Goal: Find specific page/section: Find specific page/section

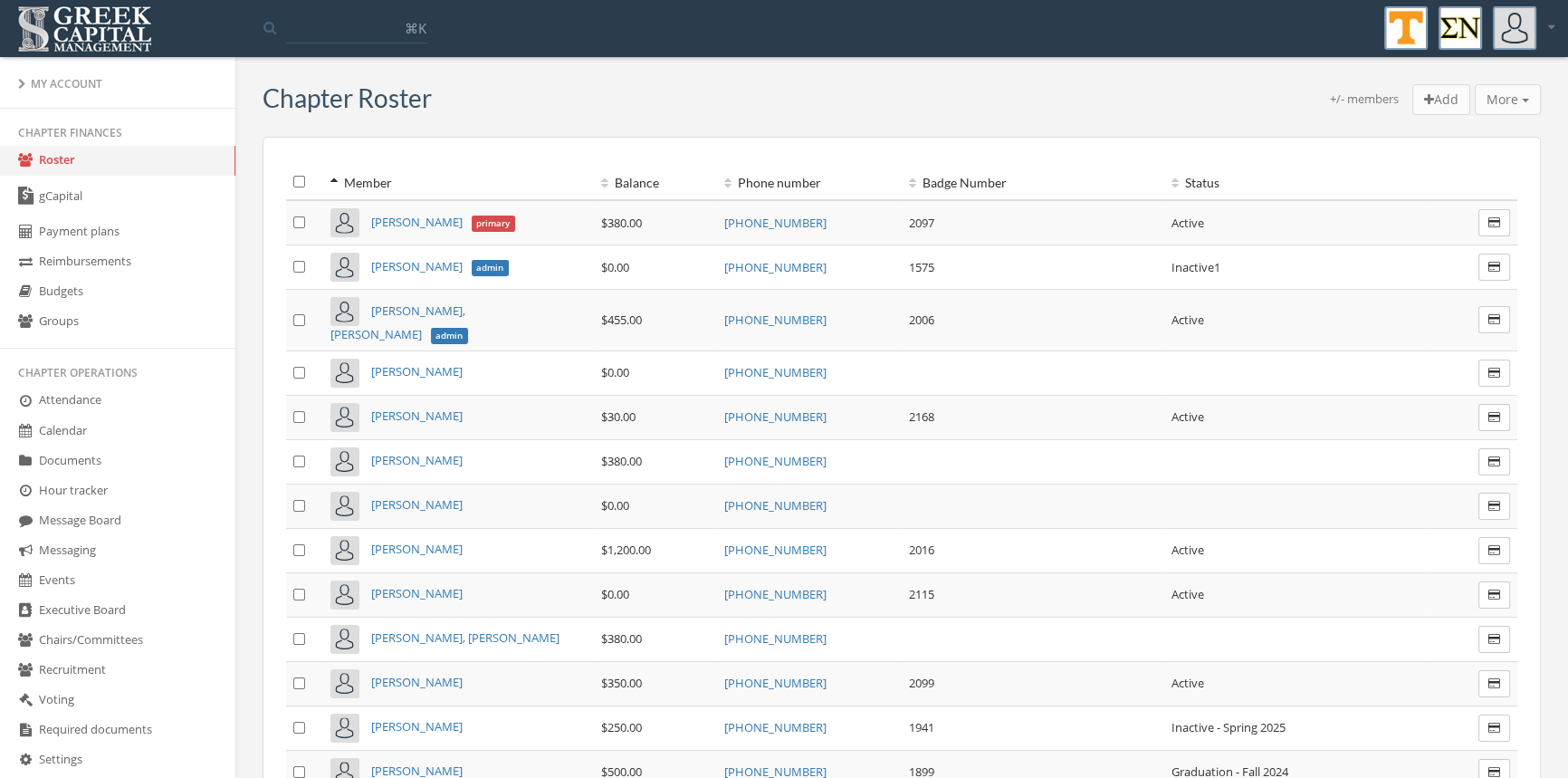
drag, startPoint x: 226, startPoint y: 315, endPoint x: 247, endPoint y: 580, distance: 265.8
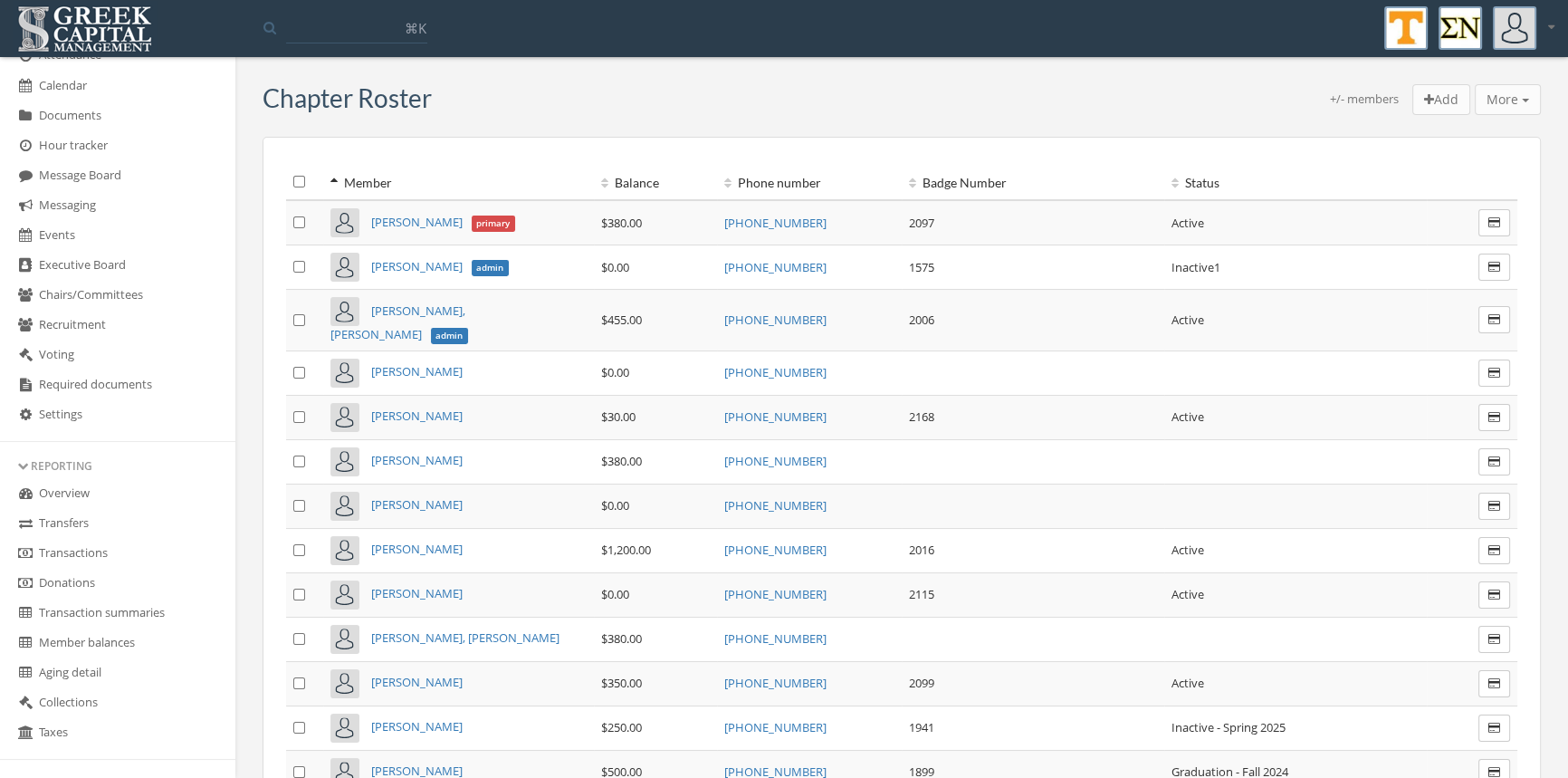
scroll to position [360, 0]
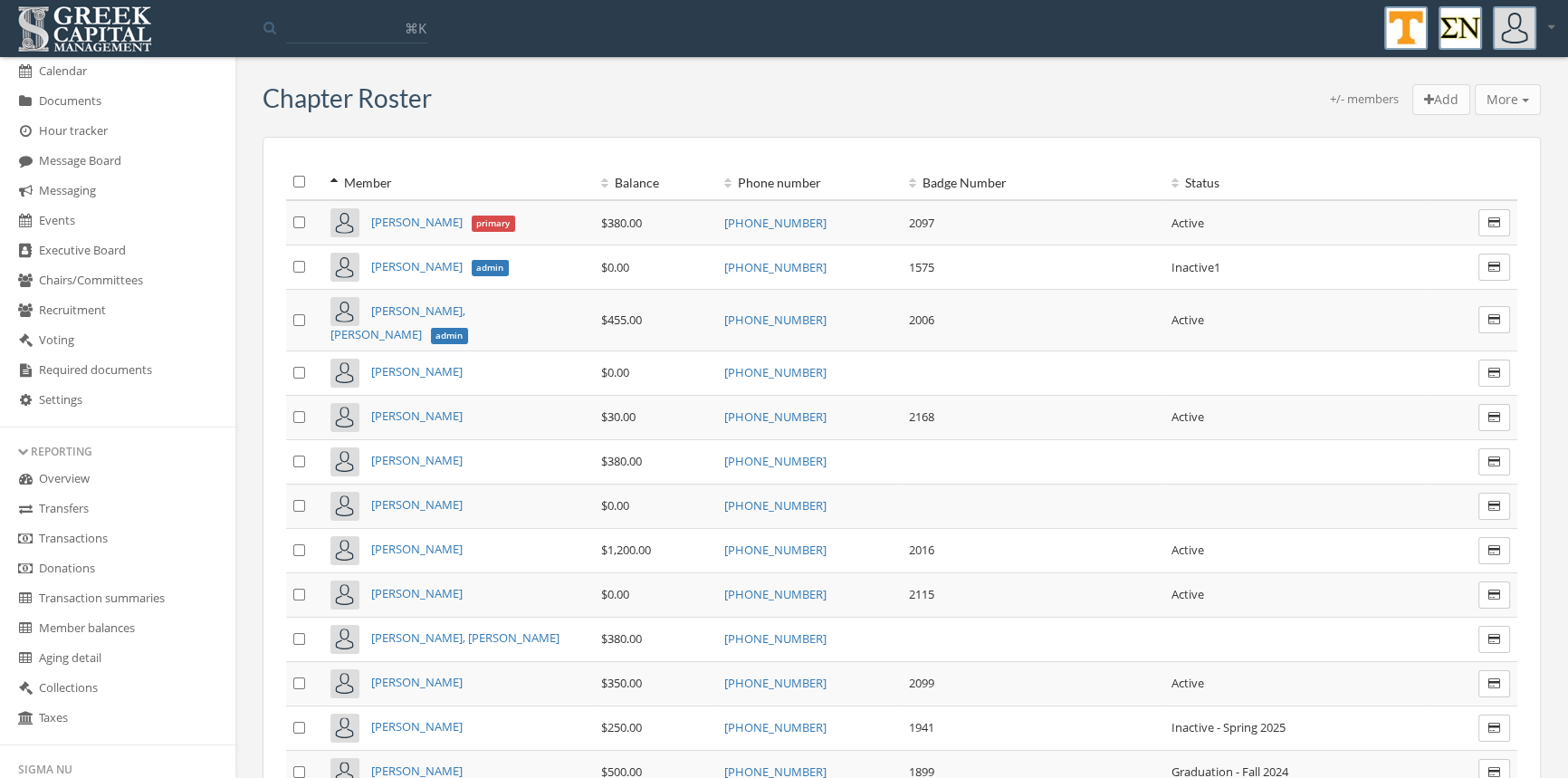
click at [106, 546] on link "Transactions" at bounding box center [118, 539] width 235 height 29
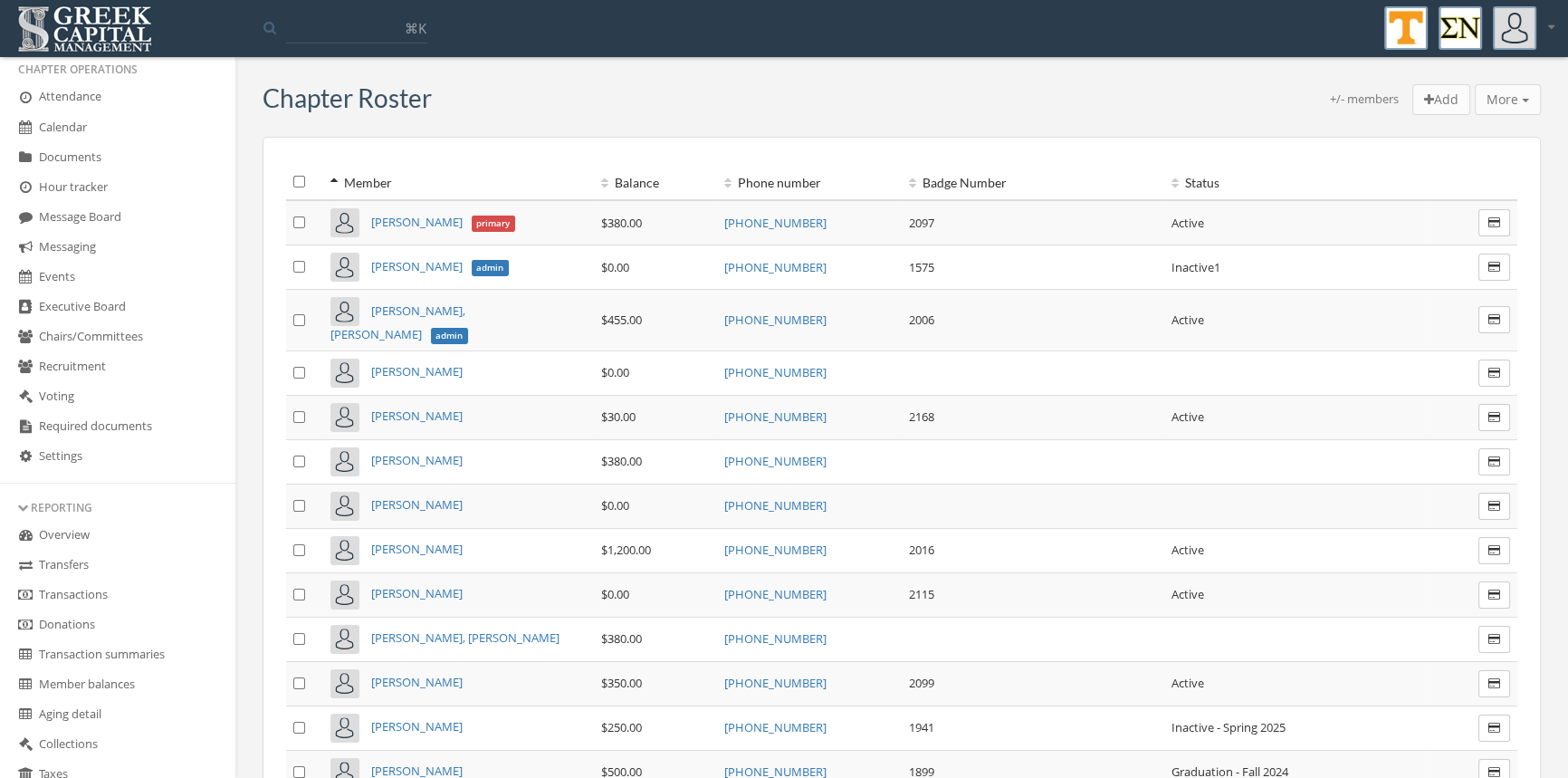
scroll to position [306, 0]
click at [115, 585] on link "Transactions" at bounding box center [118, 593] width 235 height 29
